Goal: Find contact information: Find contact information

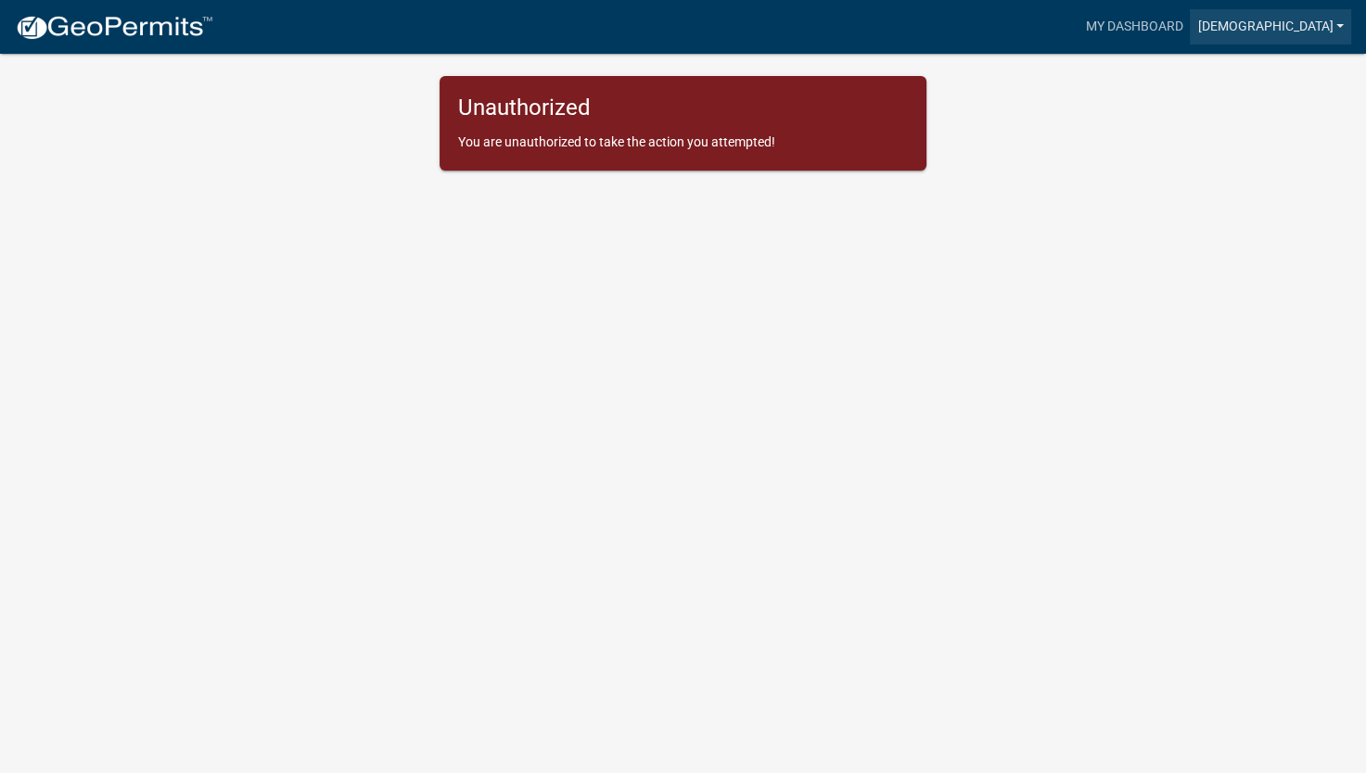
click at [1316, 29] on link "[DEMOGRAPHIC_DATA]" at bounding box center [1269, 26] width 161 height 35
click at [152, 26] on img at bounding box center [114, 28] width 198 height 28
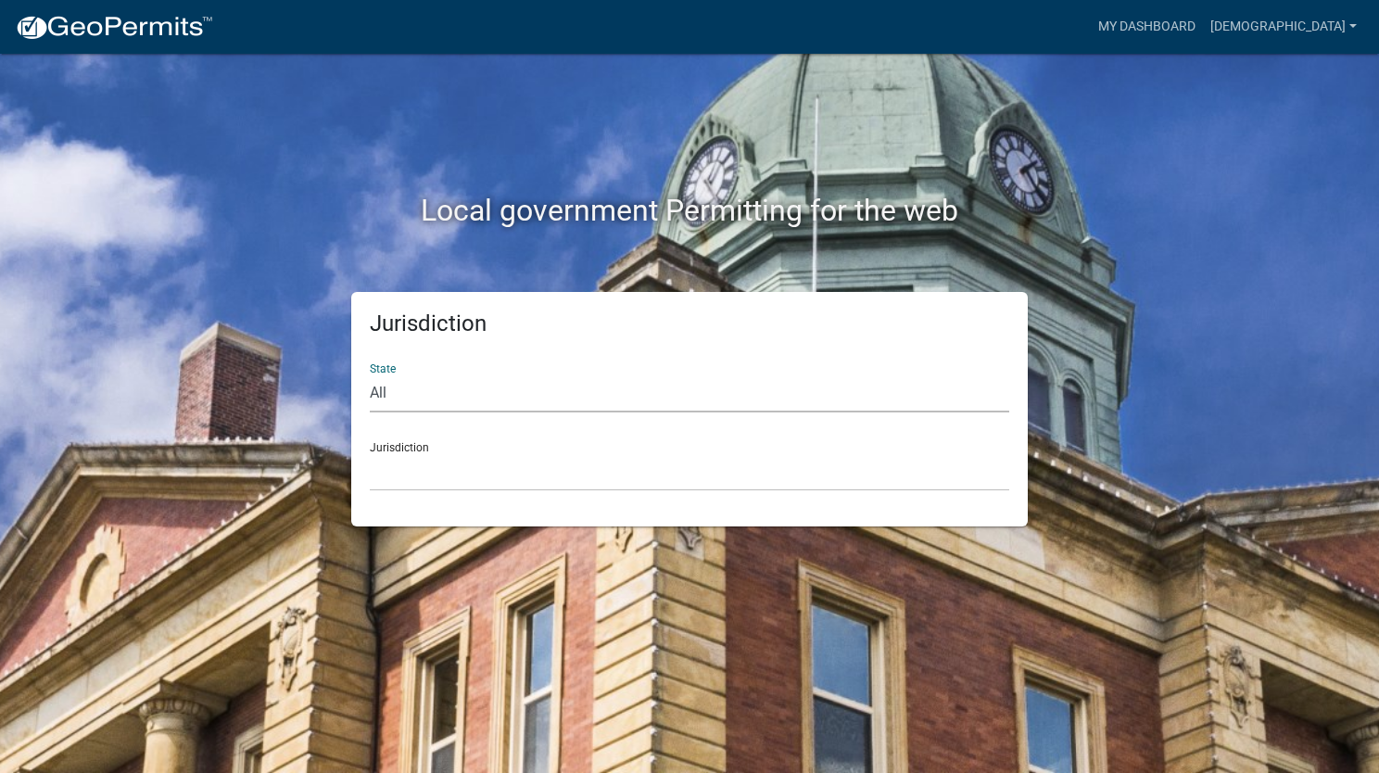
click at [543, 380] on select "All [US_STATE] [US_STATE] [US_STATE] [US_STATE] [US_STATE] [US_STATE] [US_STATE…" at bounding box center [690, 394] width 640 height 38
select select "Georgia"
click at [370, 375] on select "All Colorado Georgia Indiana Iowa Kansas Minnesota Ohio South Carolina Wisconsin" at bounding box center [690, 394] width 640 height 38
click at [529, 453] on select "Carroll County, Georgia Cook County, Georgia Crawford County, Georgia Gilmer Co…" at bounding box center [690, 472] width 640 height 38
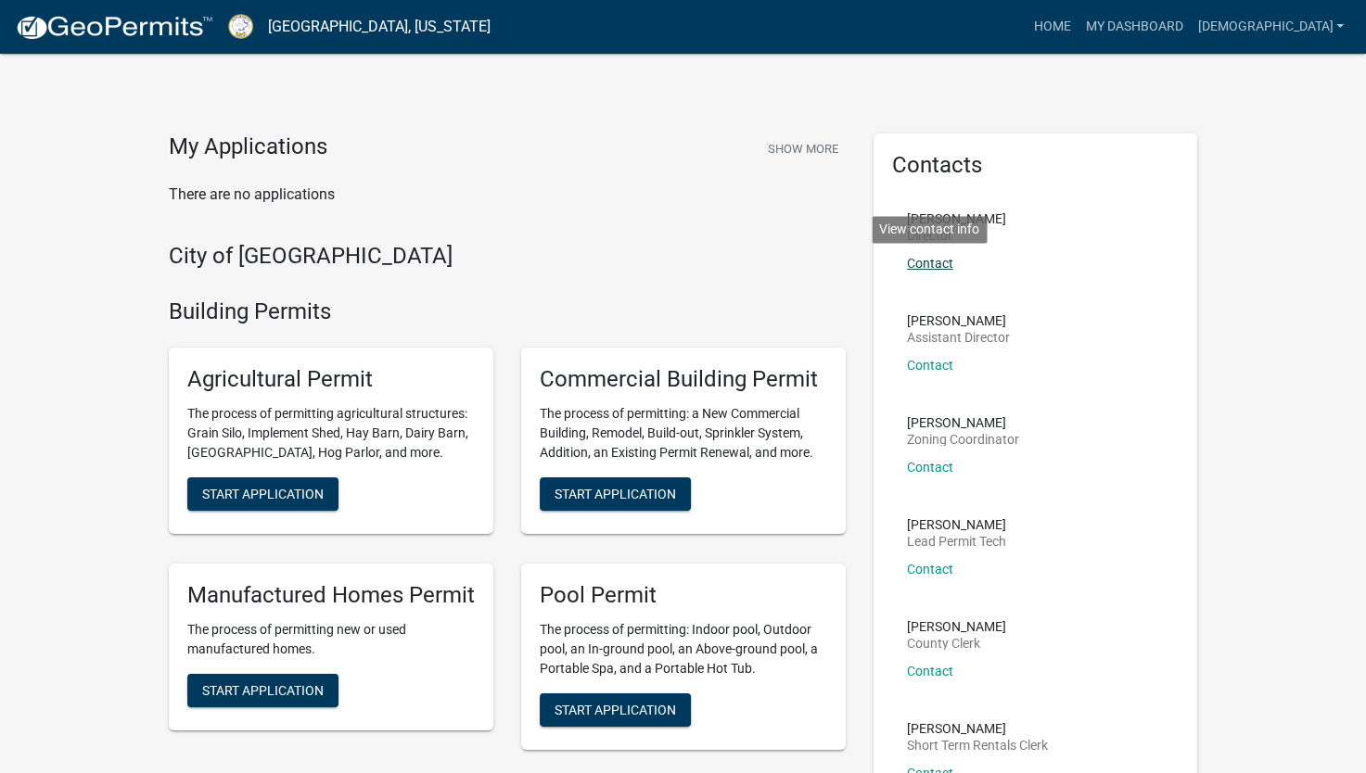
click at [924, 265] on link "Contact" at bounding box center [930, 263] width 46 height 15
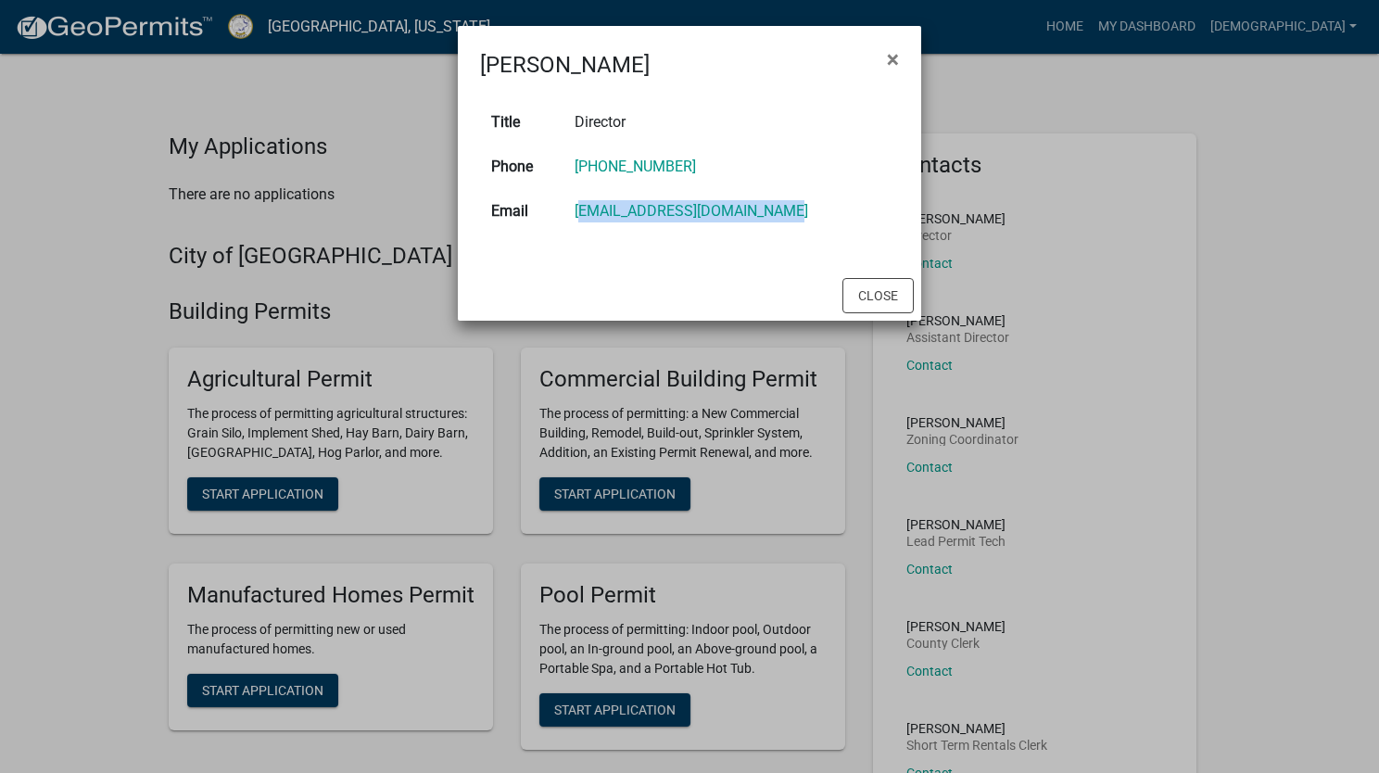
drag, startPoint x: 802, startPoint y: 213, endPoint x: 575, endPoint y: 228, distance: 227.6
click at [575, 228] on td "ljackson@putnamcountyga.us" at bounding box center [732, 211] width 336 height 44
drag, startPoint x: 575, startPoint y: 228, endPoint x: 627, endPoint y: 214, distance: 53.7
copy link "ljackson@putnamcountyga.us"
click at [896, 59] on span "×" at bounding box center [893, 59] width 12 height 26
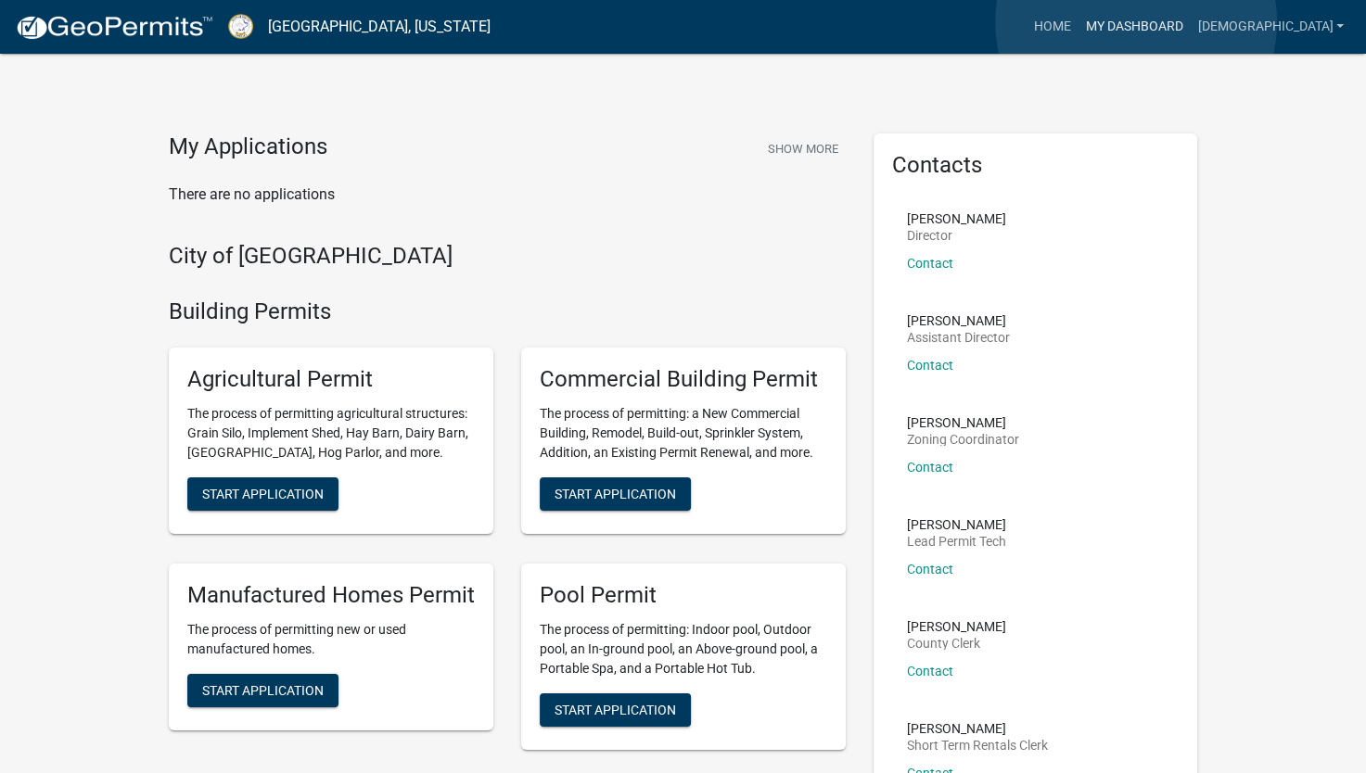
click at [1136, 22] on link "My Dashboard" at bounding box center [1133, 26] width 112 height 35
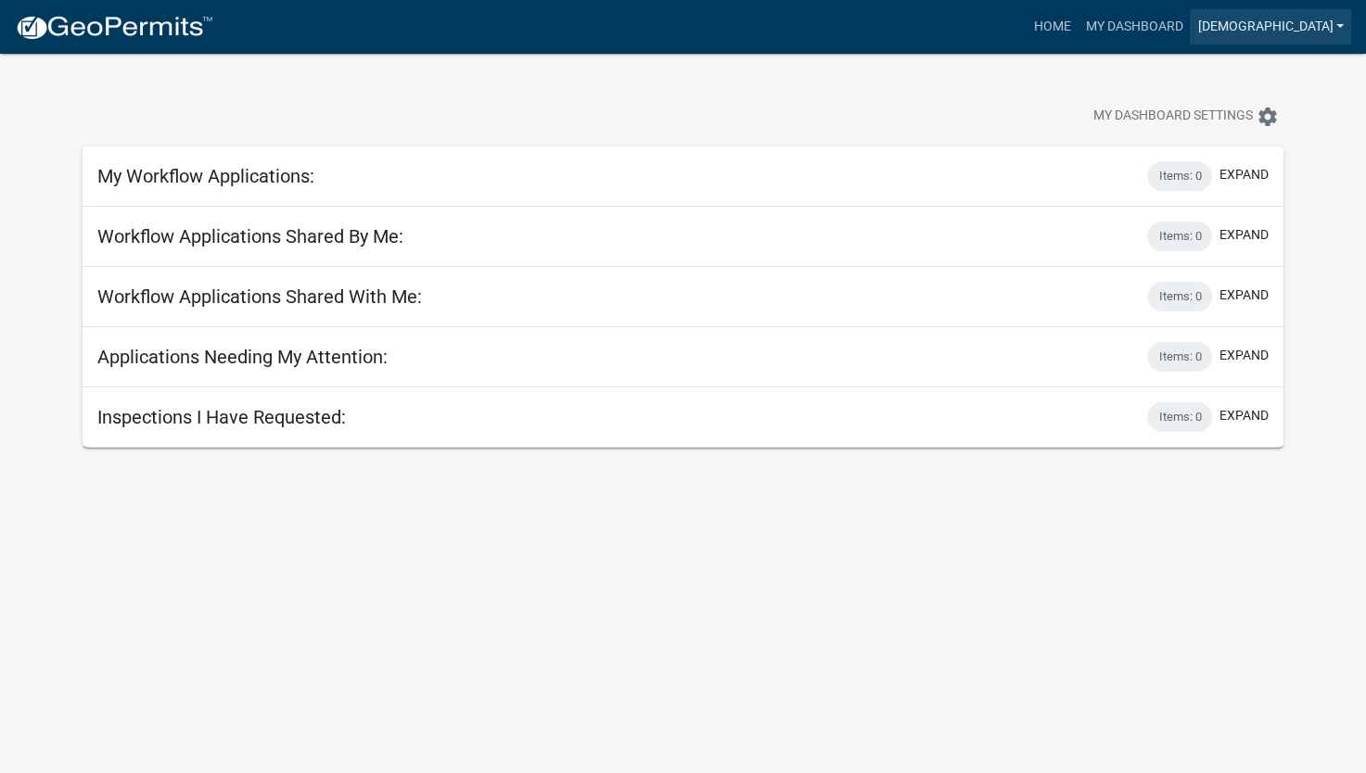
click at [1286, 25] on link "[DEMOGRAPHIC_DATA]" at bounding box center [1269, 26] width 161 height 35
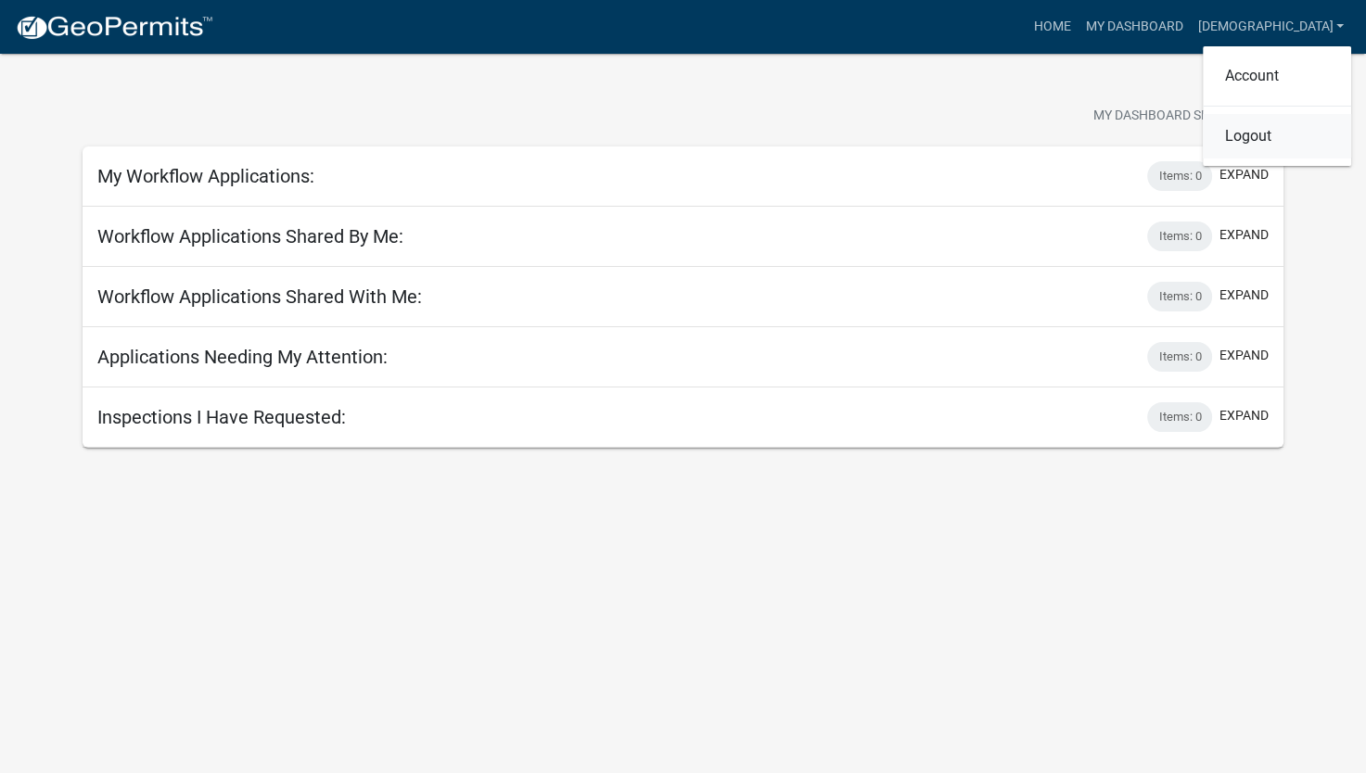
click at [1245, 135] on link "Logout" at bounding box center [1276, 136] width 148 height 44
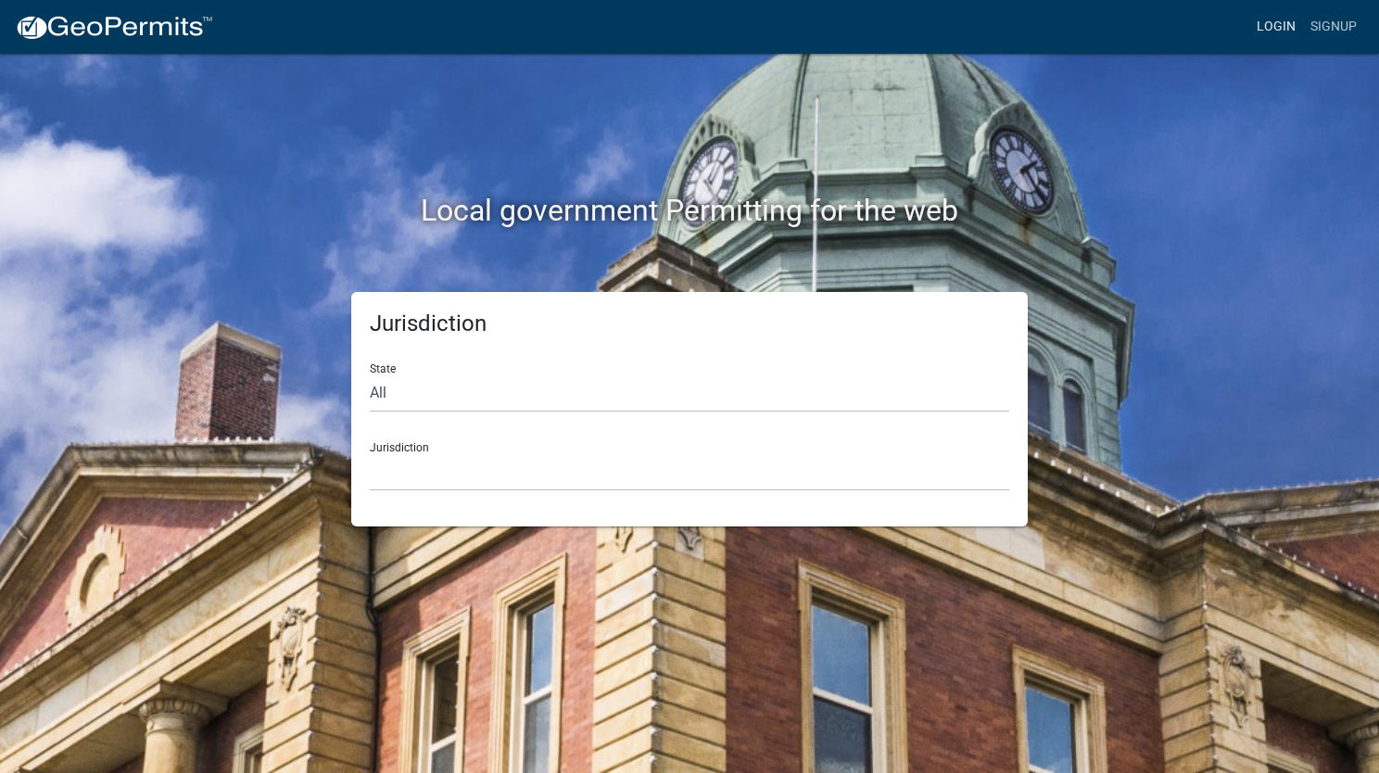
click at [1277, 27] on link "Login" at bounding box center [1277, 26] width 54 height 35
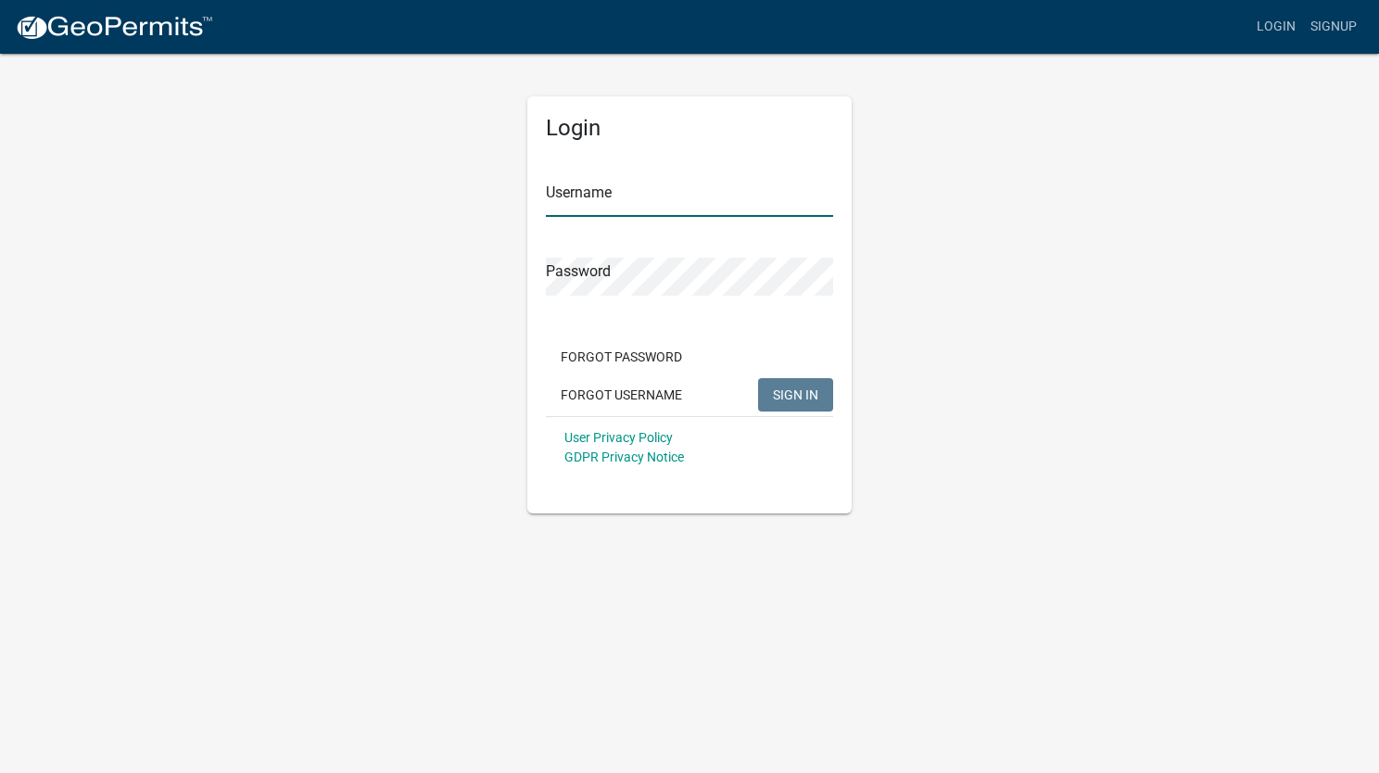
type input "[DEMOGRAPHIC_DATA]"
